Goal: Task Accomplishment & Management: Use online tool/utility

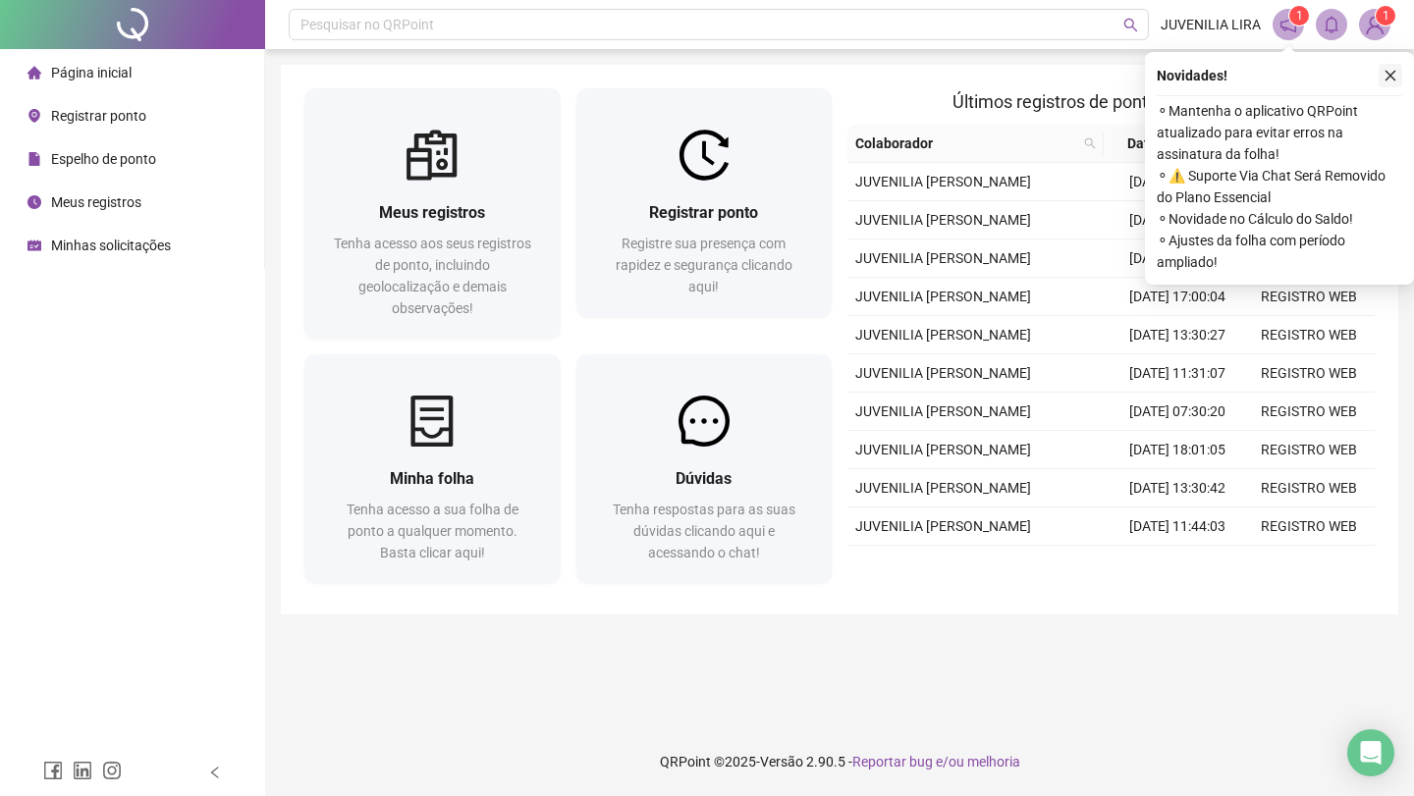
click at [1386, 76] on icon "close" at bounding box center [1390, 76] width 14 height 14
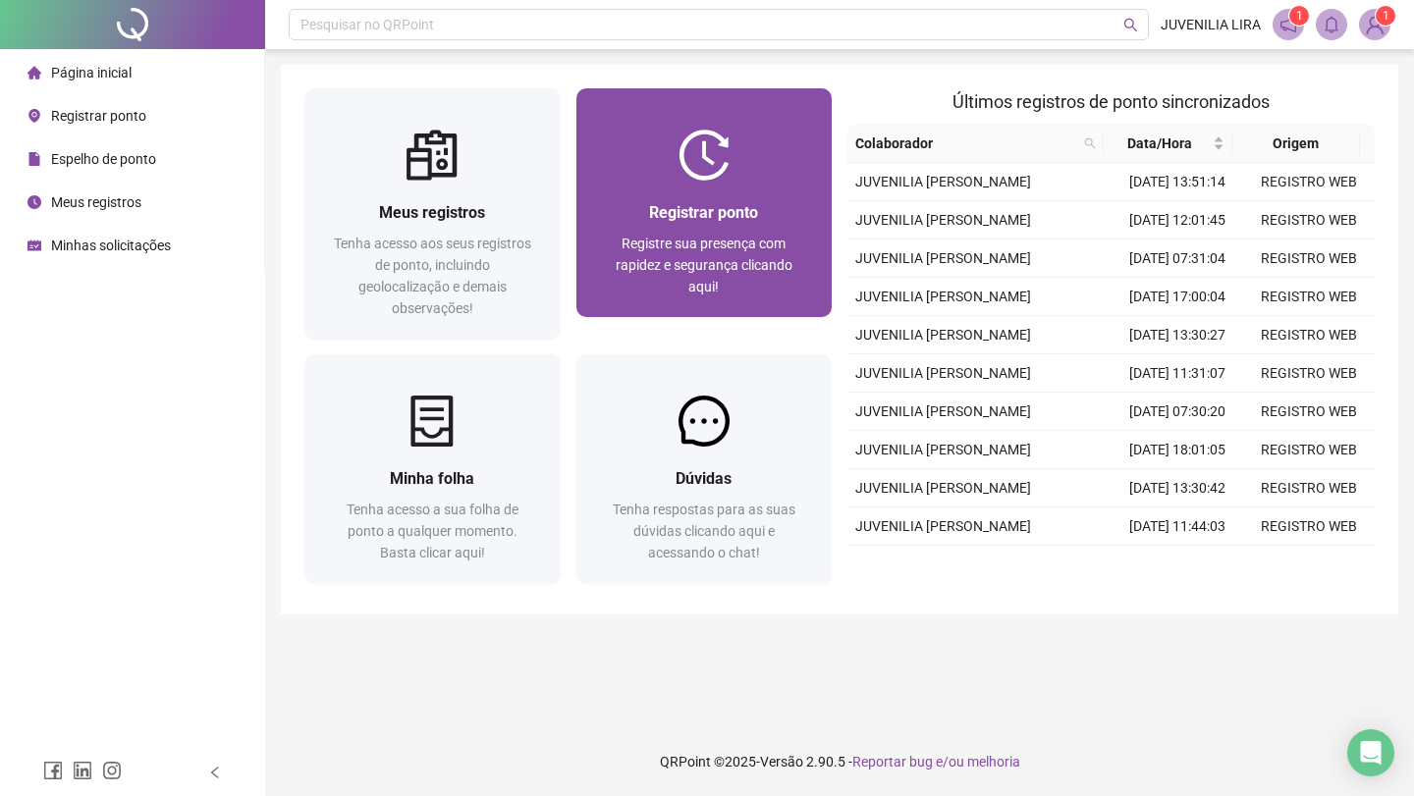
click at [737, 273] on span "Registre sua presença com rapidez e segurança clicando aqui!" at bounding box center [704, 265] width 177 height 59
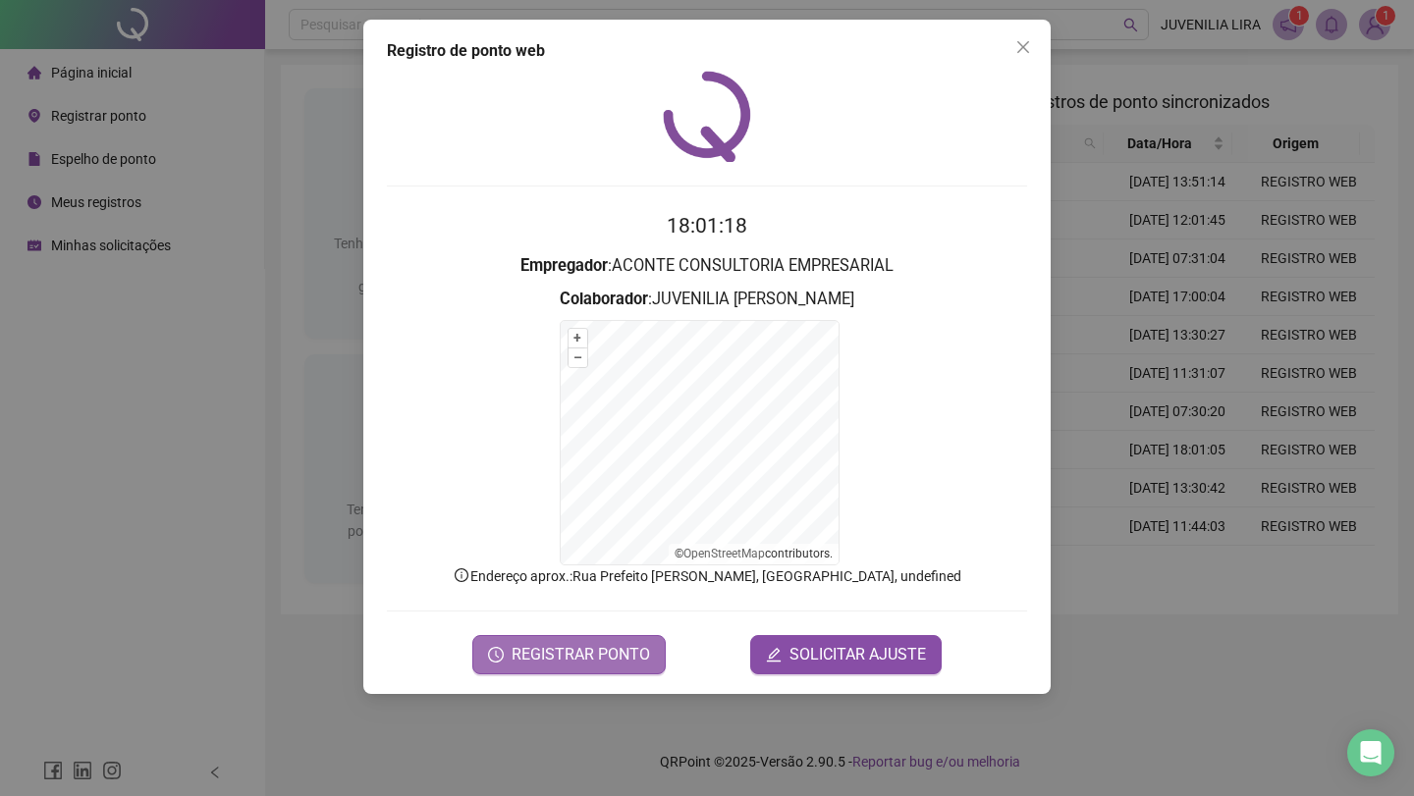
click at [613, 656] on span "REGISTRAR PONTO" at bounding box center [581, 655] width 138 height 24
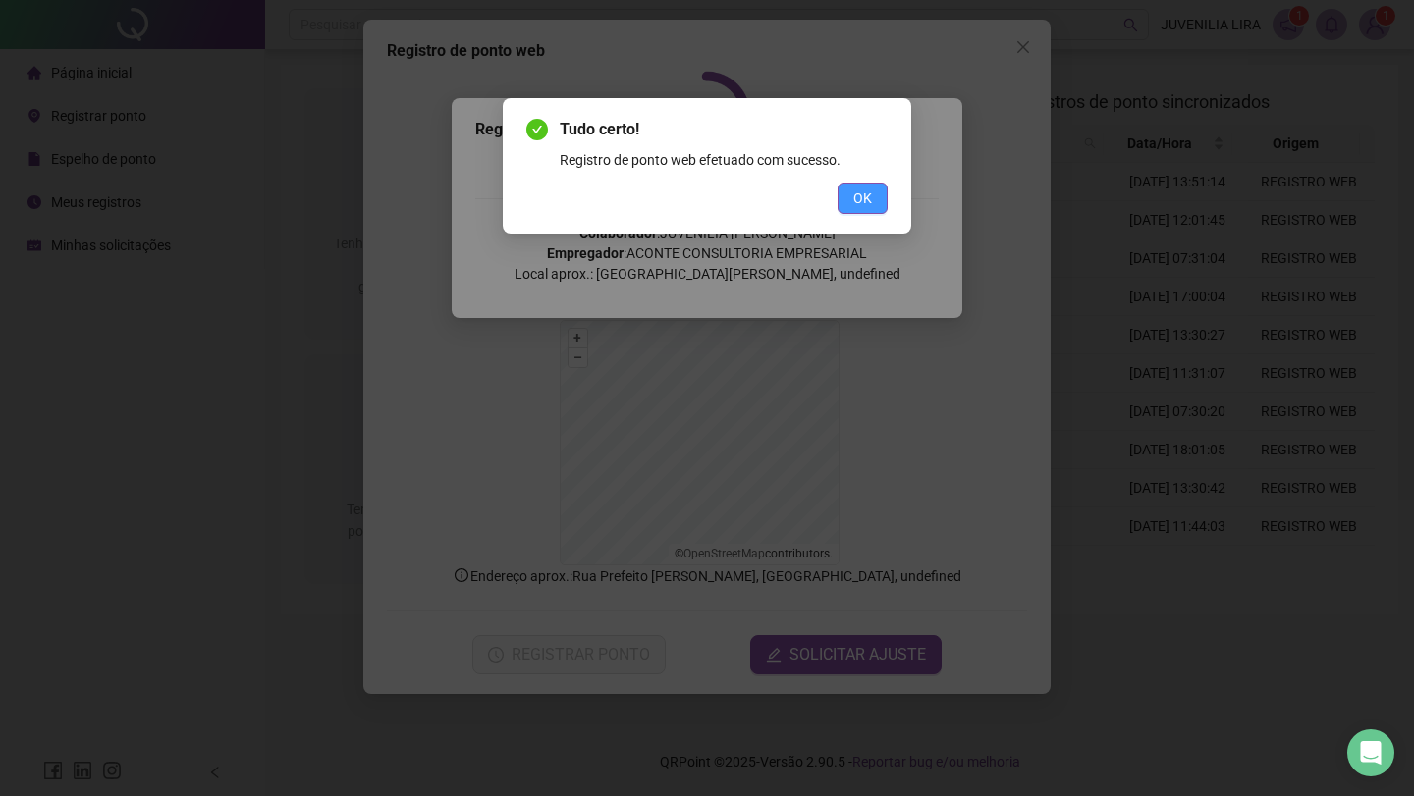
click at [841, 196] on button "OK" at bounding box center [862, 198] width 50 height 31
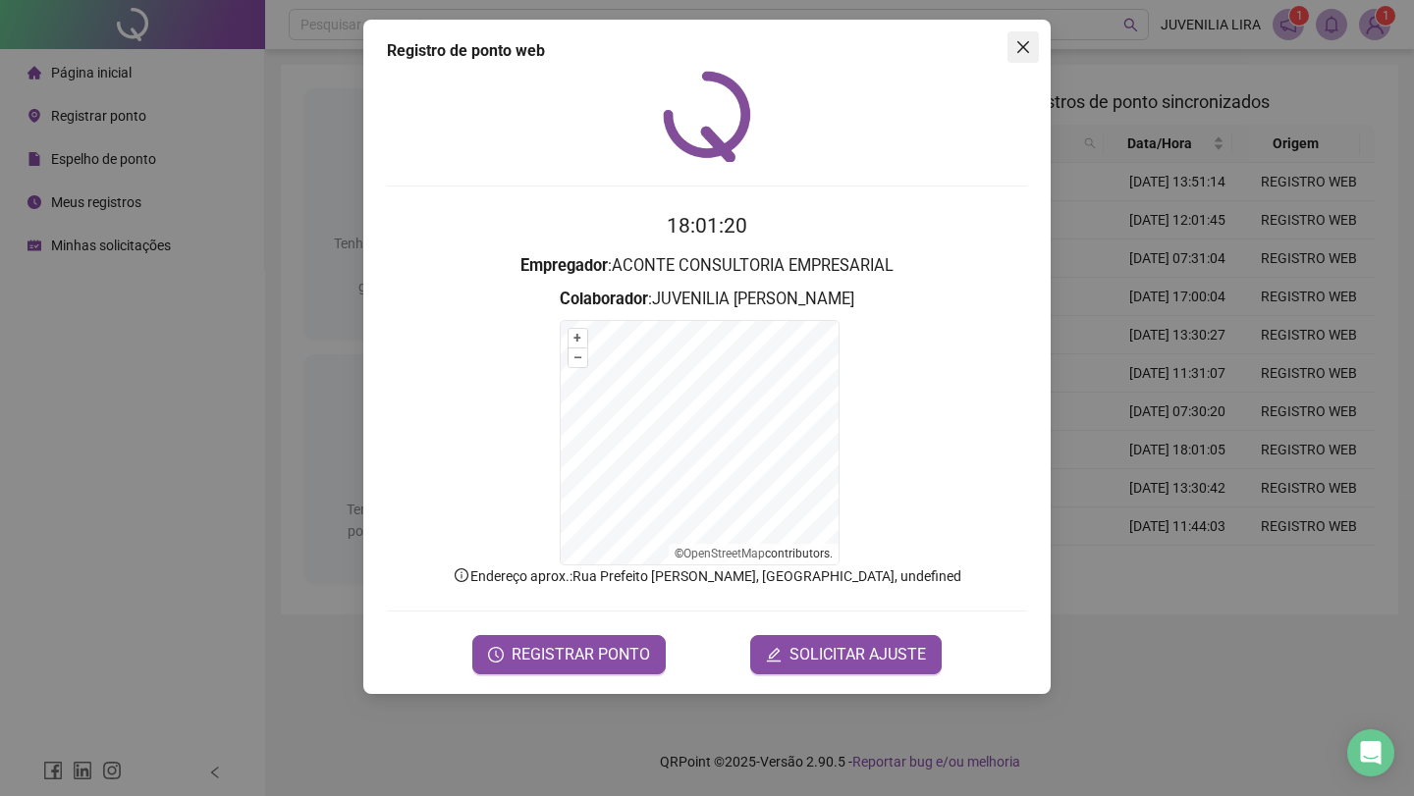
click at [1024, 56] on button "Close" at bounding box center [1022, 46] width 31 height 31
